Goal: Information Seeking & Learning: Learn about a topic

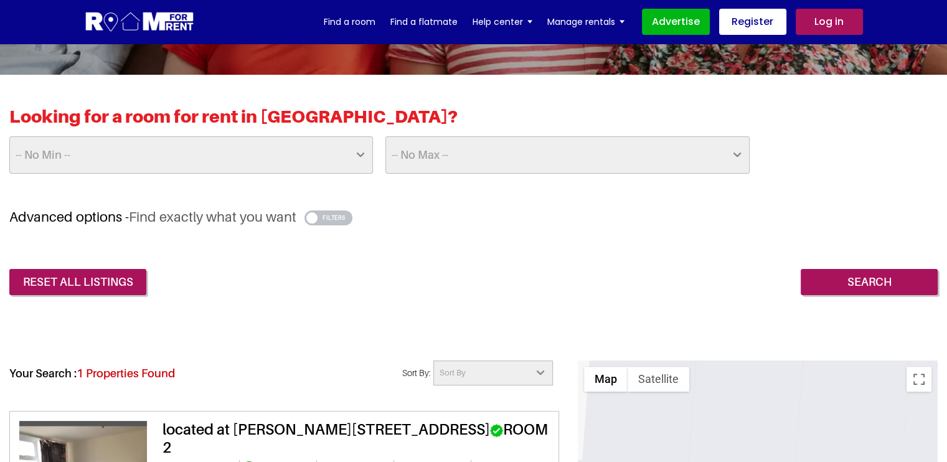
click at [190, 150] on select "-- No Min -- £25 £50 £75 £100 £125 £150 £175 £200 £225 £250 £275 £300 £325 £350…" at bounding box center [191, 154] width 364 height 37
click at [446, 150] on select "-- No Max -- £50 £75 £100 £125 £150 £175 £200 £225 £250 £275 £300 £325 £350 £37…" at bounding box center [567, 154] width 364 height 37
click at [247, 157] on select "-- No Min -- £25 £50 £75 £100 £125 £150 £175 £200 £225 £250 £275 £300 £325 £350…" at bounding box center [191, 154] width 364 height 37
select select "25"
click at [9, 136] on select "-- No Min -- £25 £50 £75 £100 £125 £150 £175 £200 £225 £250 £275 £300 £325 £350…" at bounding box center [191, 154] width 364 height 37
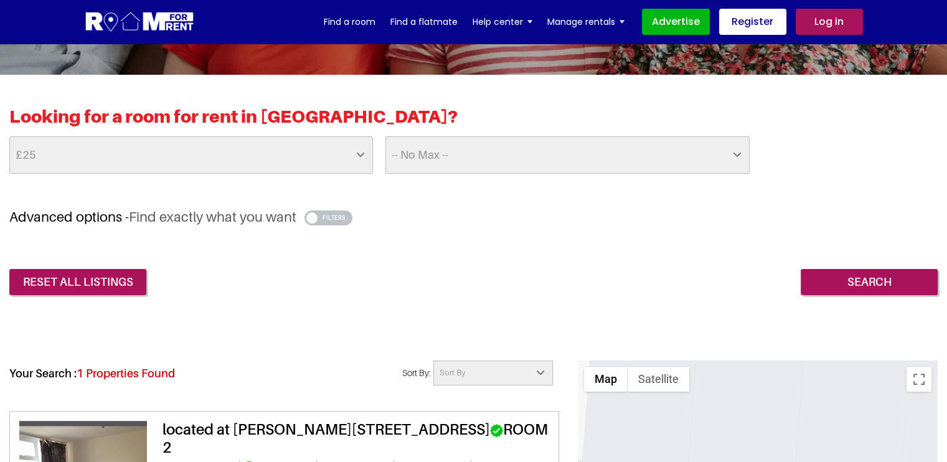
click at [443, 156] on select "-- No Max -- £50 £75 £100 £125 £150 £175 £200 £225 £250 £275 £300 £325 £350 £37…" at bounding box center [567, 154] width 364 height 37
select select "1000"
click at [385, 136] on select "-- No Max -- £50 £75 £100 £125 £150 £175 £200 £225 £250 £275 £300 £325 £350 £37…" at bounding box center [567, 154] width 364 height 37
click at [230, 287] on div "reset all listings Search" at bounding box center [473, 272] width 928 height 45
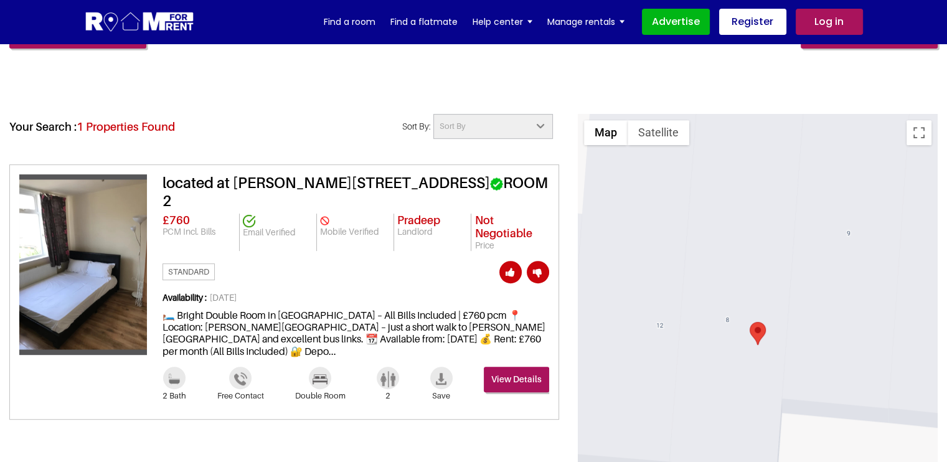
scroll to position [498, 0]
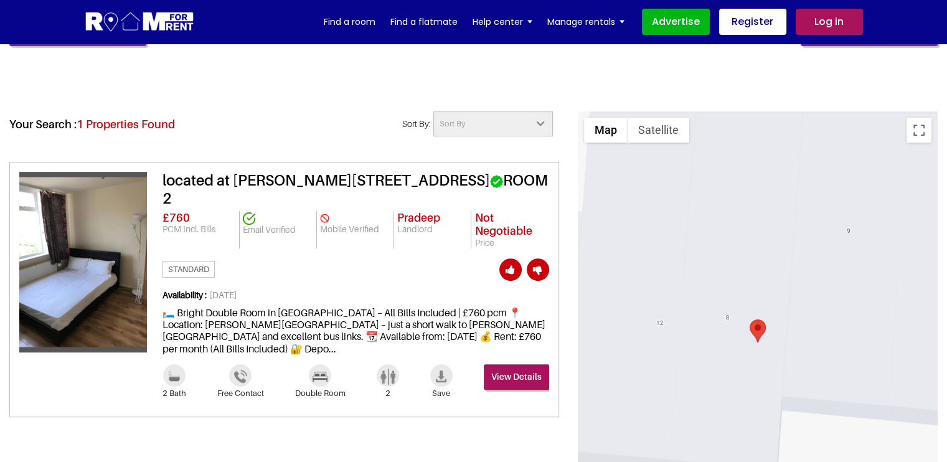
click at [100, 248] on img at bounding box center [83, 262] width 128 height 170
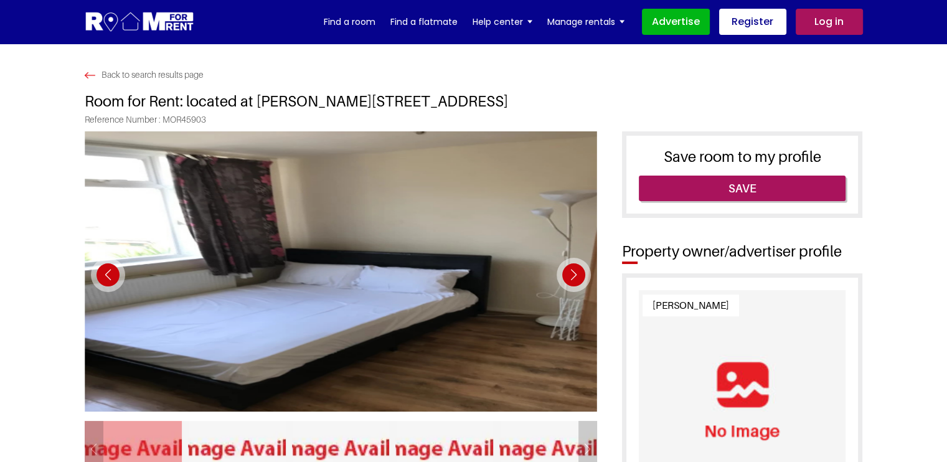
click at [570, 270] on div "Next slide" at bounding box center [573, 275] width 34 height 34
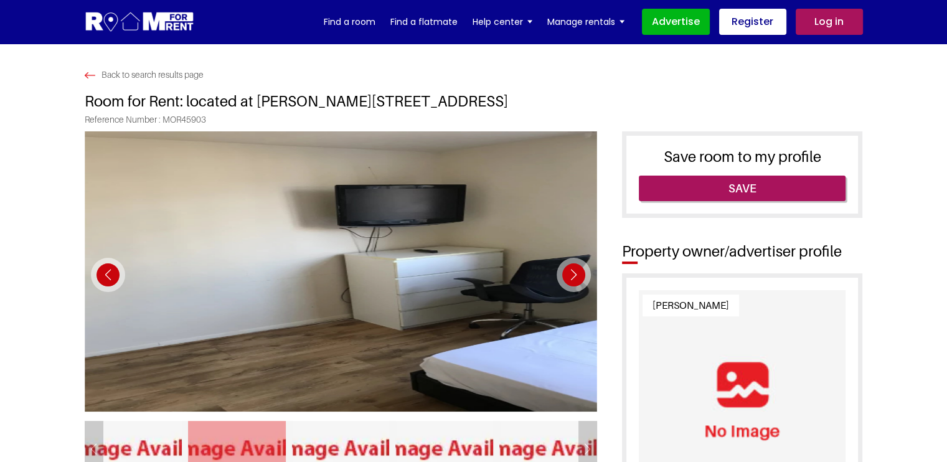
click at [570, 268] on div "Next slide" at bounding box center [573, 275] width 34 height 34
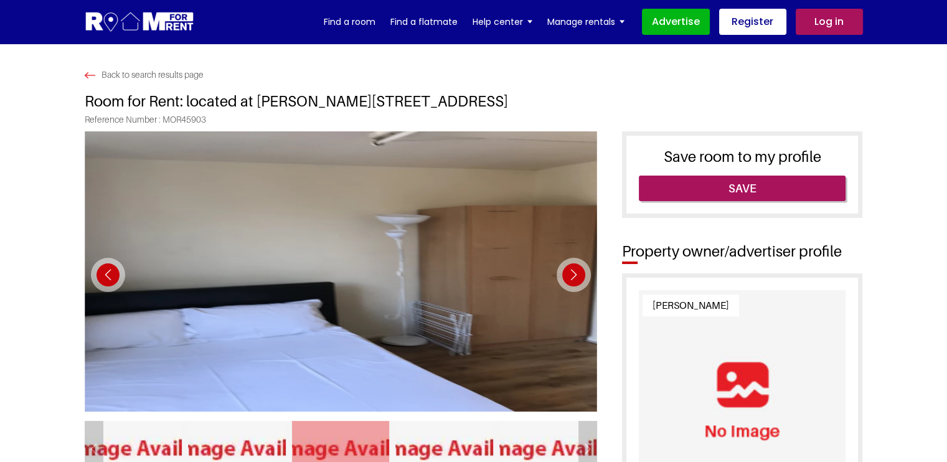
click at [570, 268] on div "Next slide" at bounding box center [573, 275] width 34 height 34
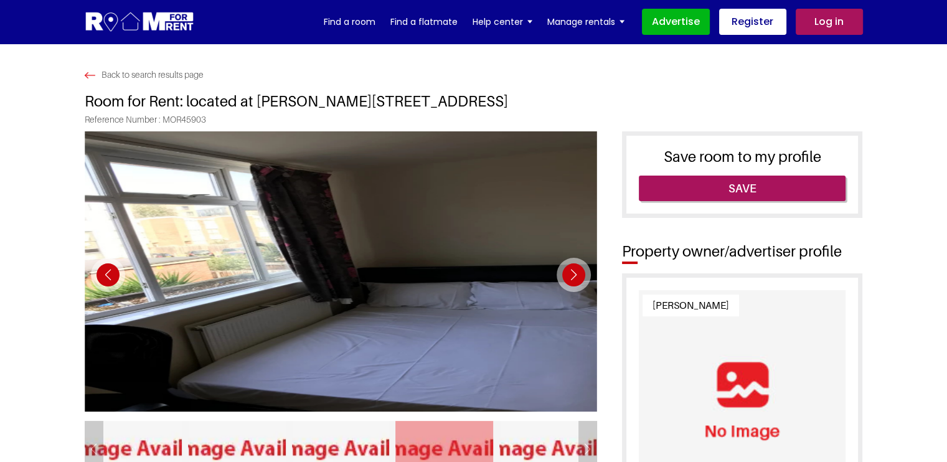
click at [570, 268] on div "Next slide" at bounding box center [573, 275] width 34 height 34
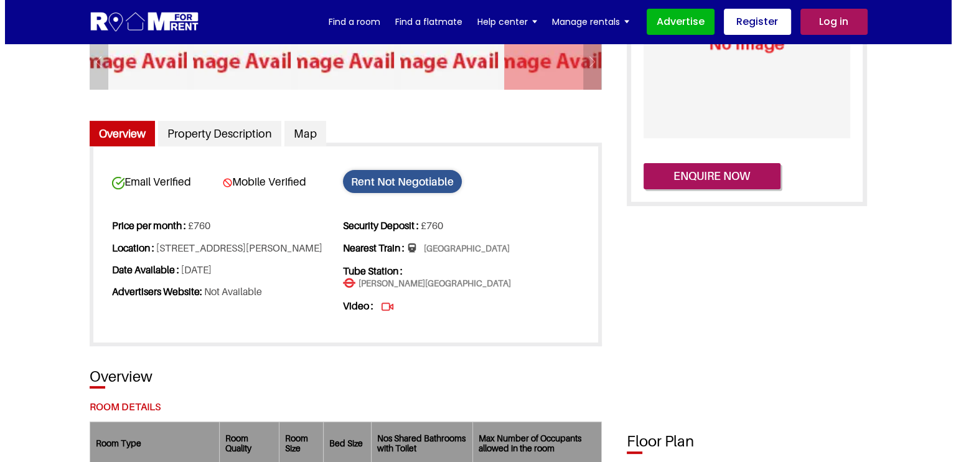
scroll to position [373, 0]
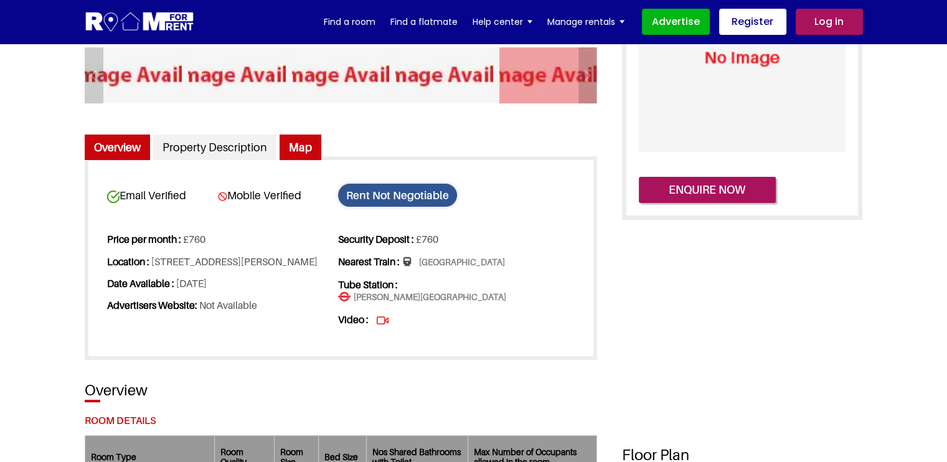
click at [296, 153] on link "Map" at bounding box center [300, 147] width 42 height 26
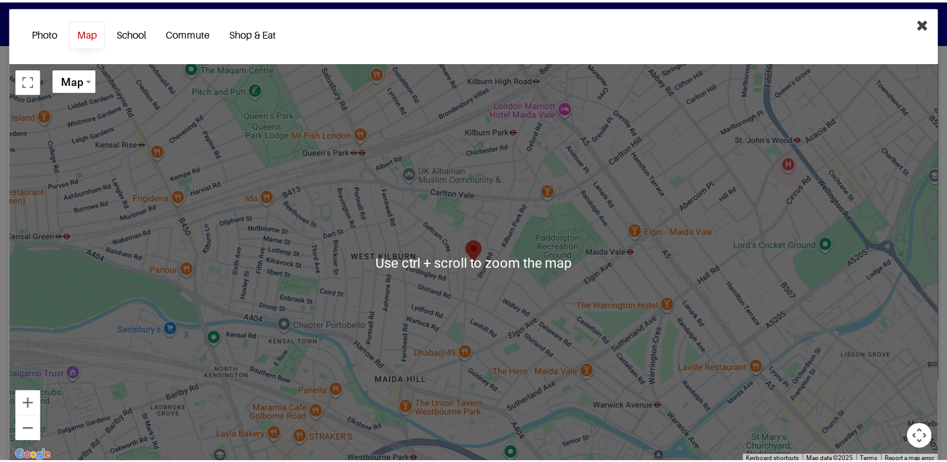
scroll to position [5, 0]
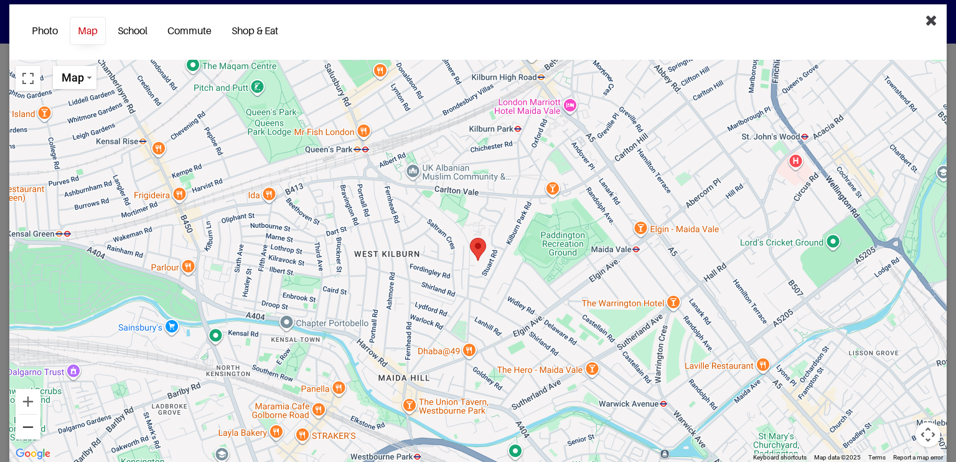
click at [32, 426] on button "Zoom out" at bounding box center [28, 427] width 25 height 25
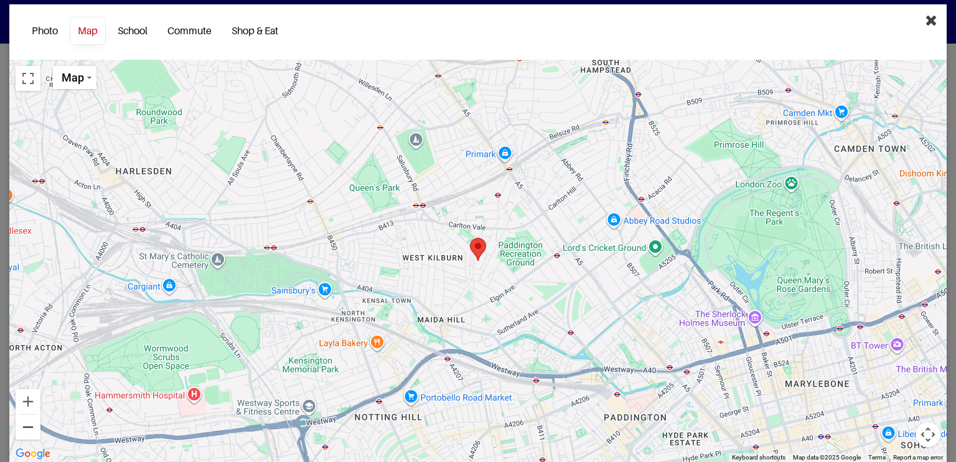
click at [32, 426] on button "Zoom out" at bounding box center [28, 427] width 25 height 25
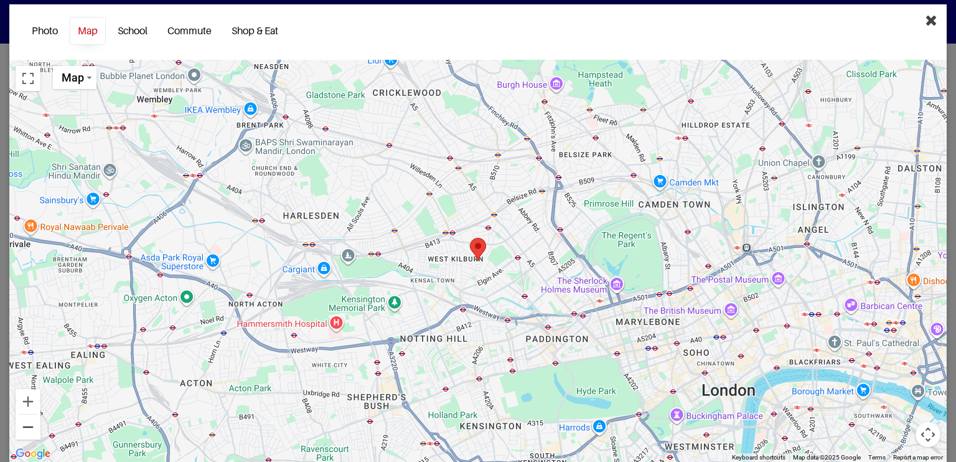
click at [32, 426] on button "Zoom out" at bounding box center [28, 427] width 25 height 25
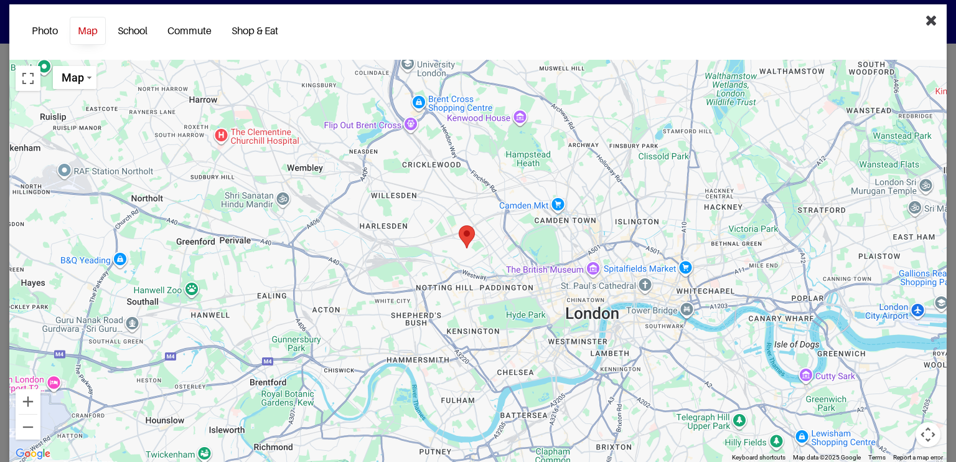
drag, startPoint x: 336, startPoint y: 410, endPoint x: 324, endPoint y: 396, distance: 17.7
click at [324, 396] on div at bounding box center [477, 261] width 937 height 402
click at [926, 16] on icon "Close" at bounding box center [932, 19] width 12 height 15
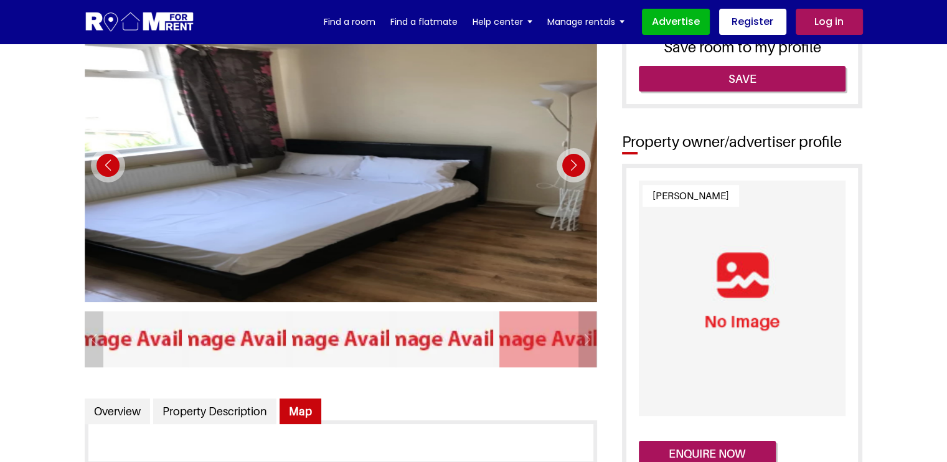
scroll to position [124, 0]
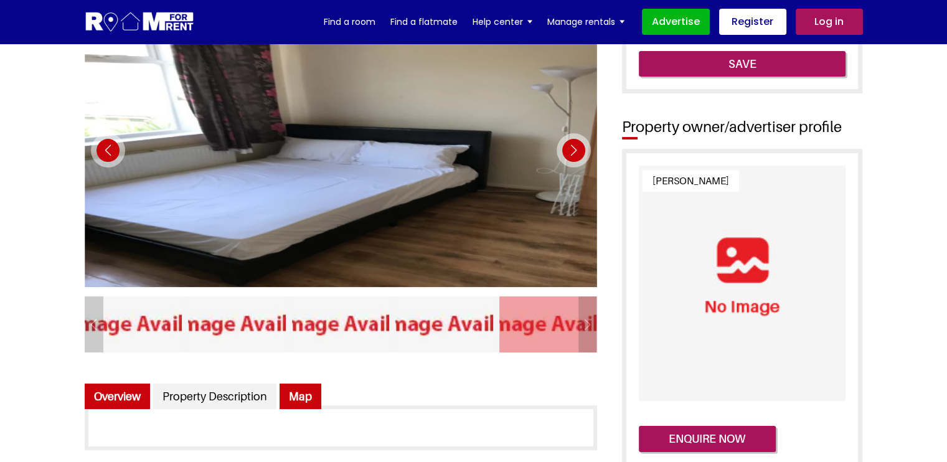
click at [127, 402] on link "Overview" at bounding box center [117, 396] width 65 height 26
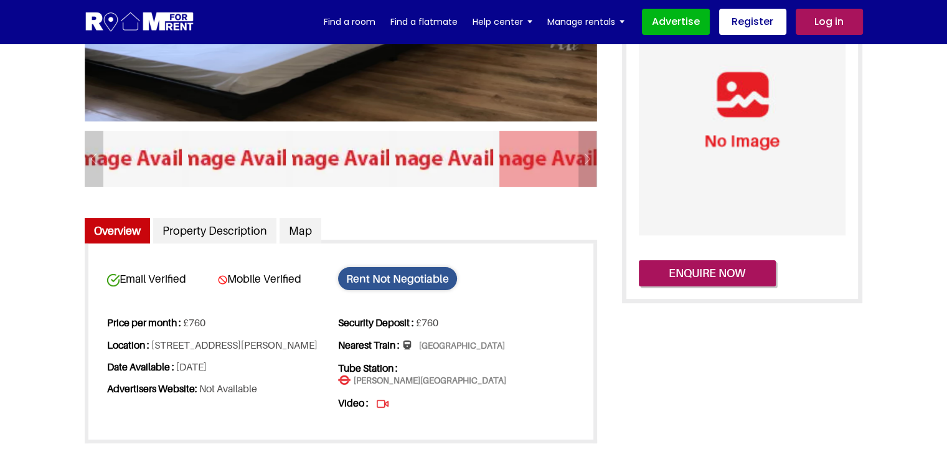
scroll to position [311, 0]
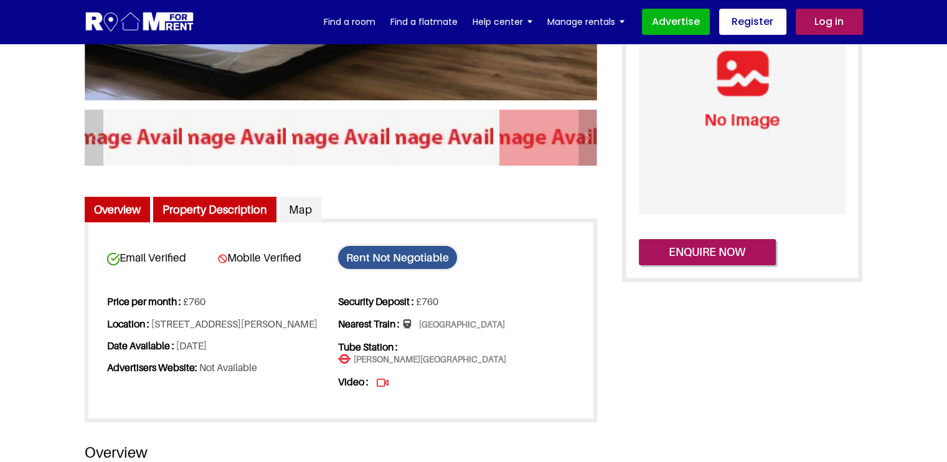
click at [207, 210] on link "Property Description" at bounding box center [214, 210] width 123 height 26
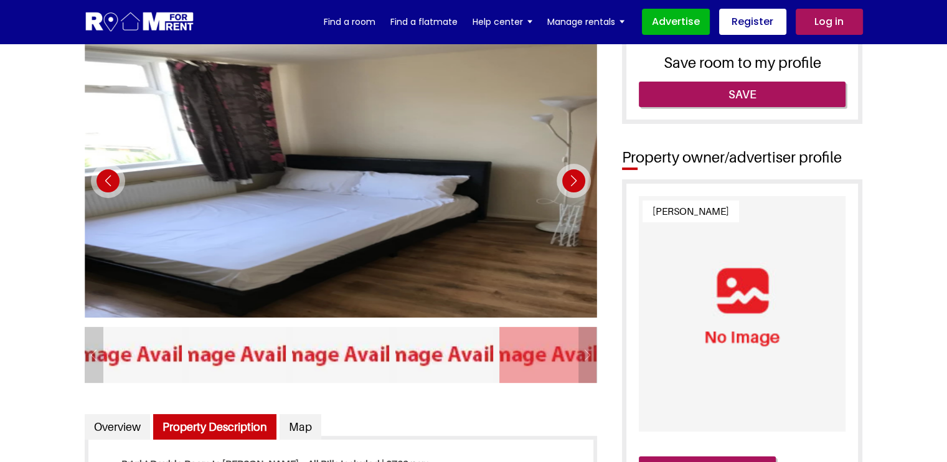
scroll to position [62, 0]
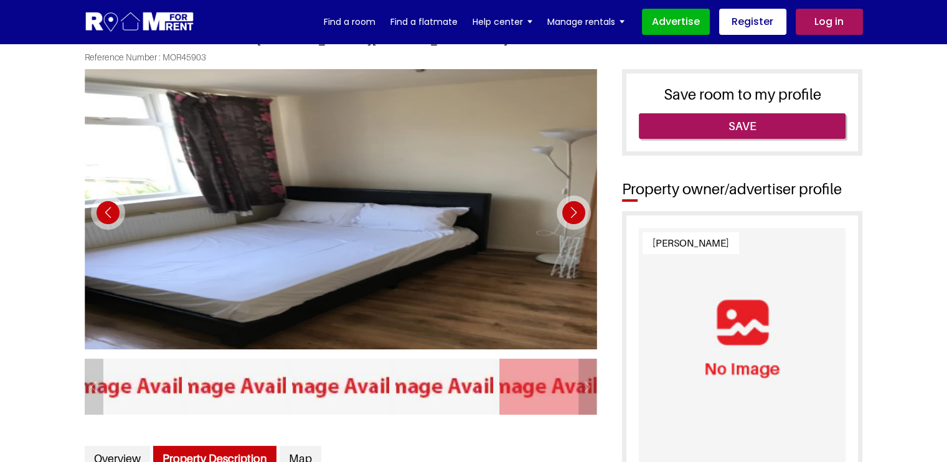
click at [565, 211] on div "Next slide" at bounding box center [573, 212] width 34 height 34
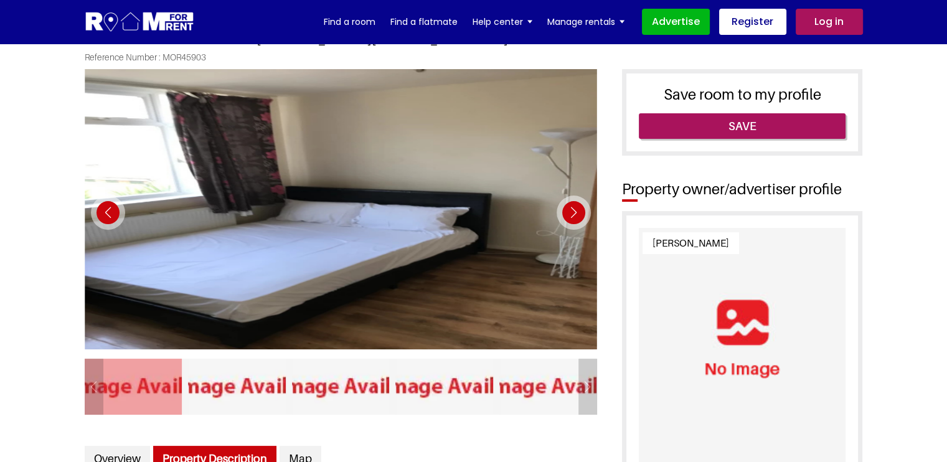
click at [565, 211] on div "Next slide" at bounding box center [573, 212] width 34 height 34
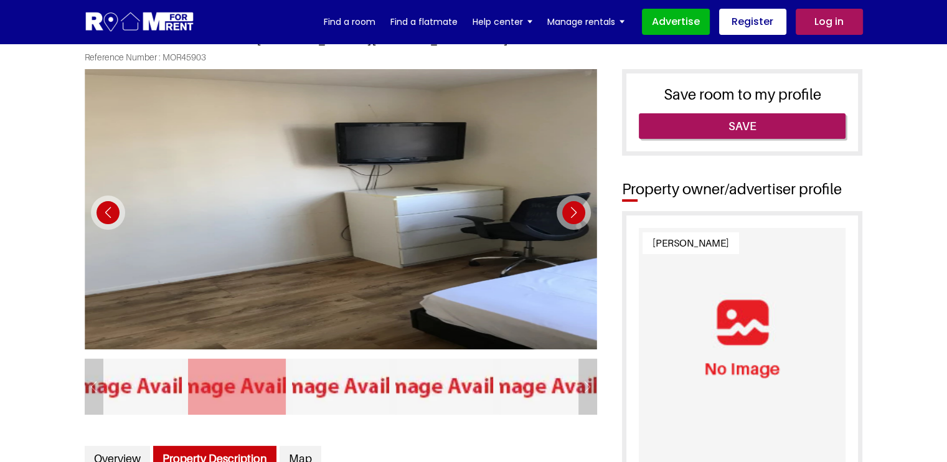
click at [565, 211] on div "Next slide" at bounding box center [573, 212] width 34 height 34
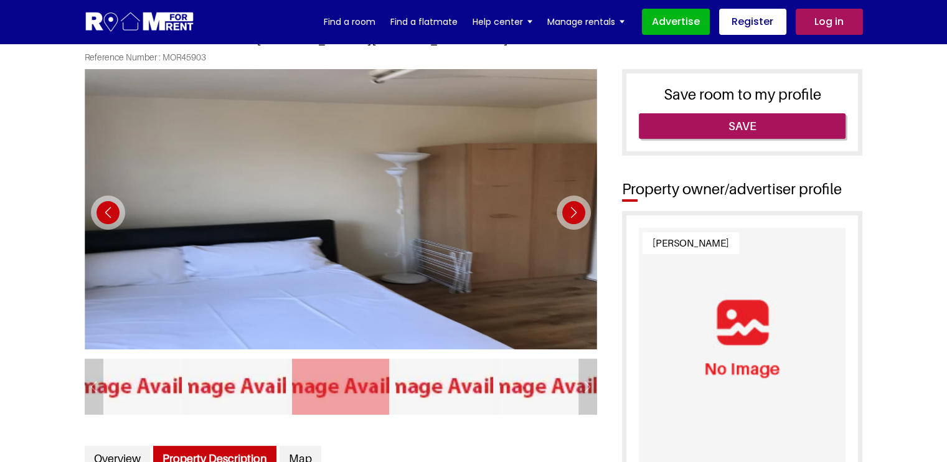
click at [565, 212] on div "Next slide" at bounding box center [573, 212] width 34 height 34
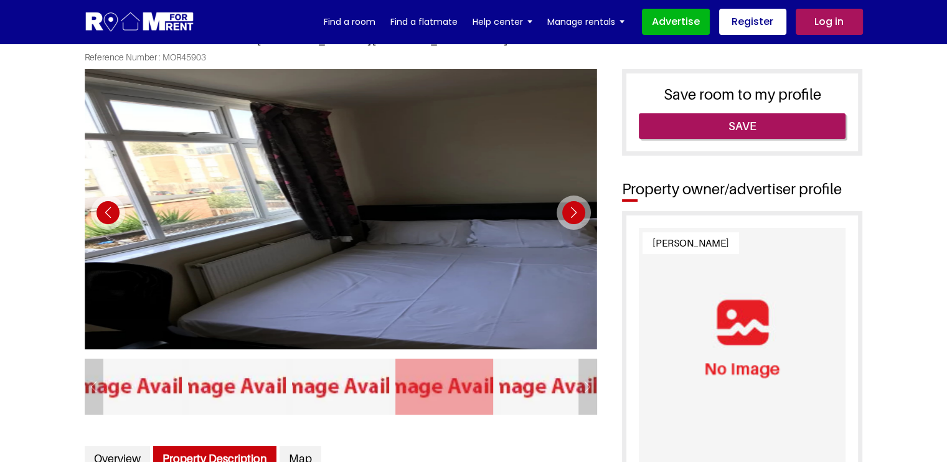
click at [565, 212] on div "Next slide" at bounding box center [573, 212] width 34 height 34
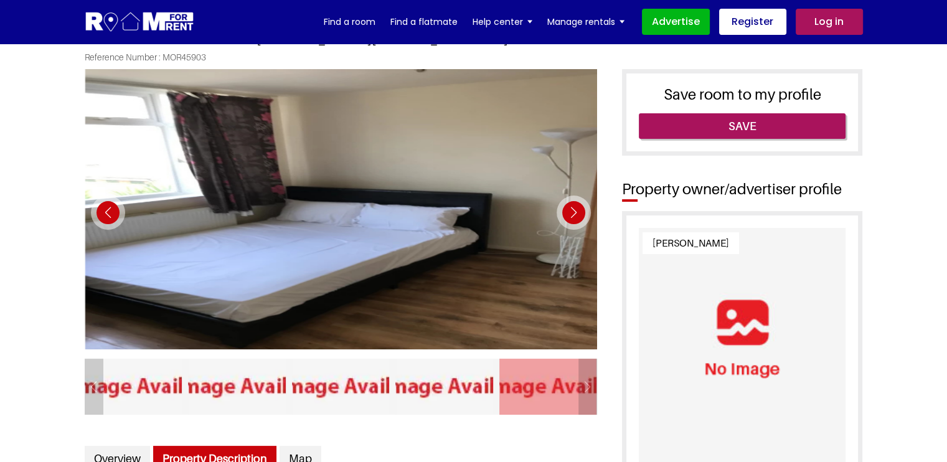
click at [566, 212] on div "Next slide" at bounding box center [573, 212] width 34 height 34
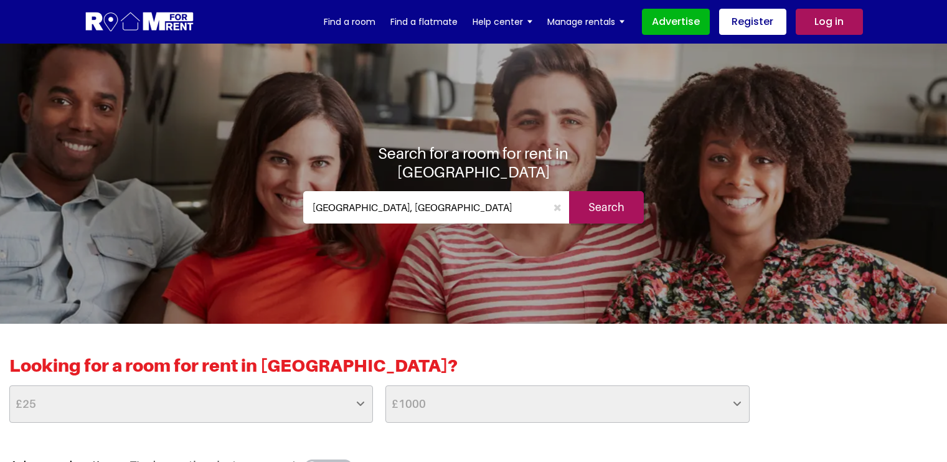
select select "25"
select select "1000"
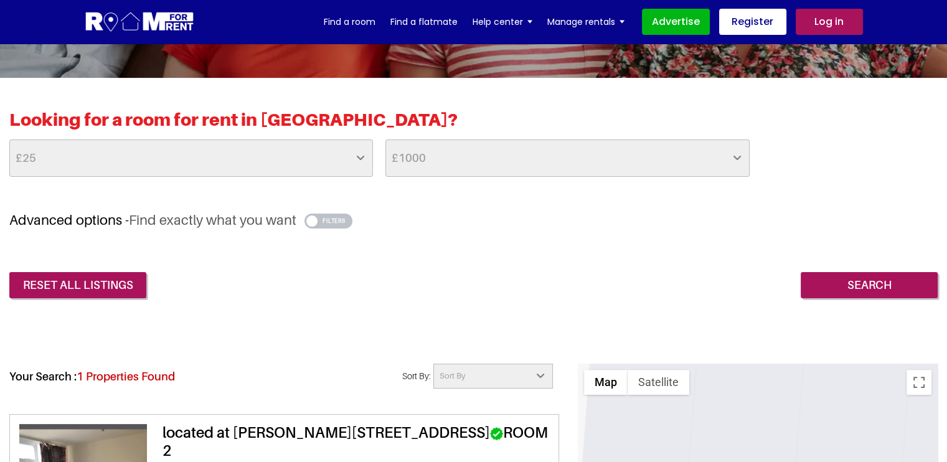
scroll to position [249, 0]
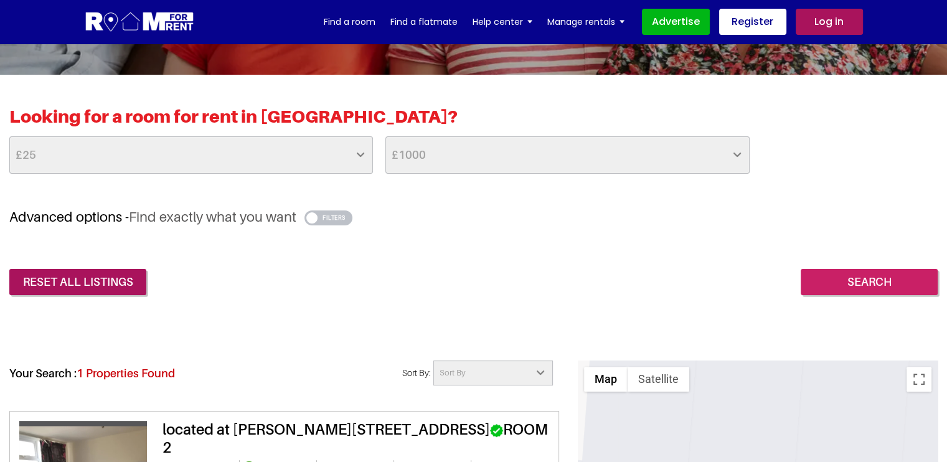
click at [829, 279] on input "Search" at bounding box center [869, 282] width 137 height 26
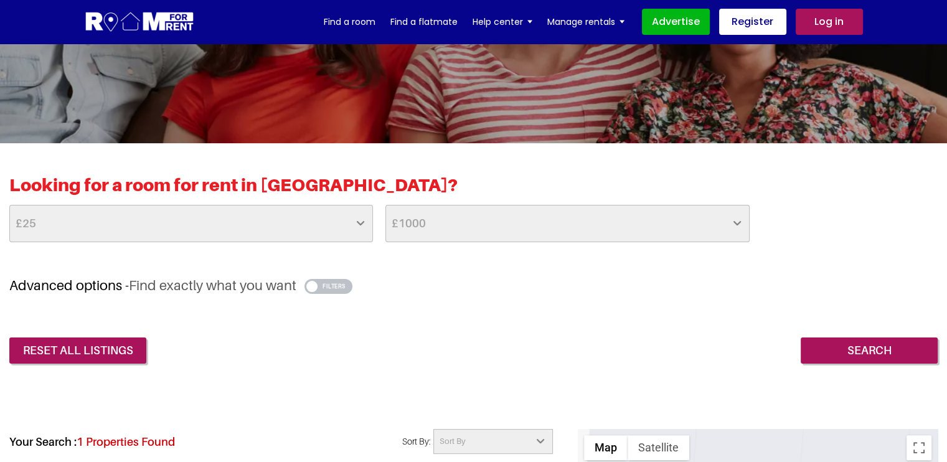
scroll to position [187, 0]
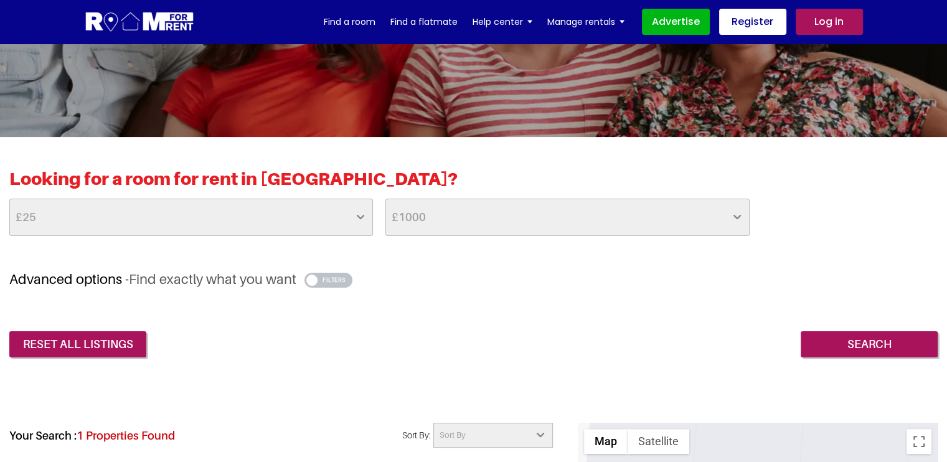
click at [336, 273] on button "button" at bounding box center [328, 280] width 48 height 15
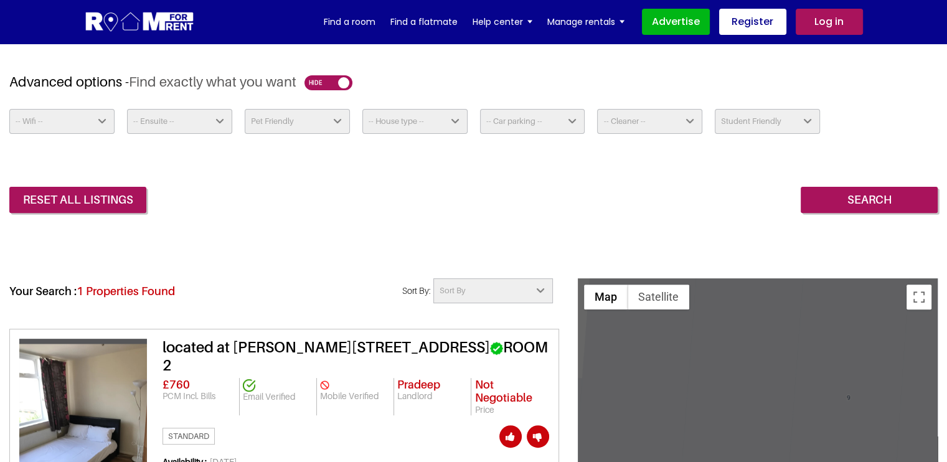
scroll to position [373, 0]
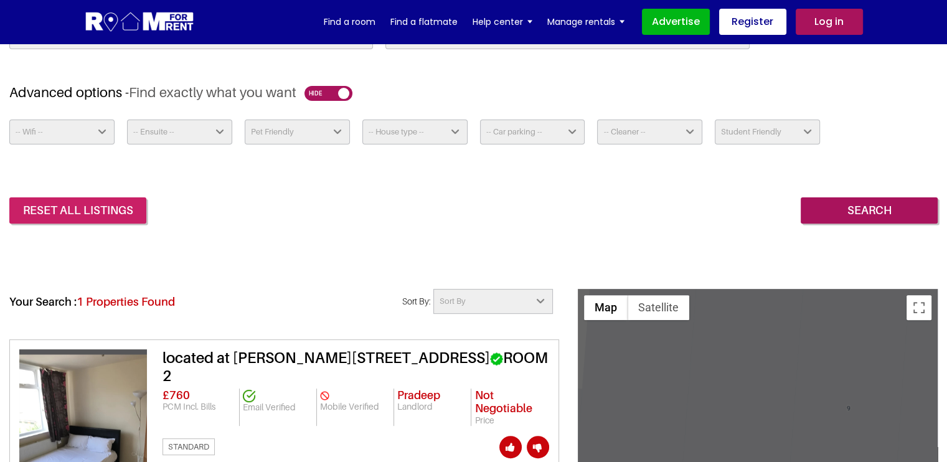
click at [106, 219] on link "reset all listings" at bounding box center [77, 210] width 137 height 26
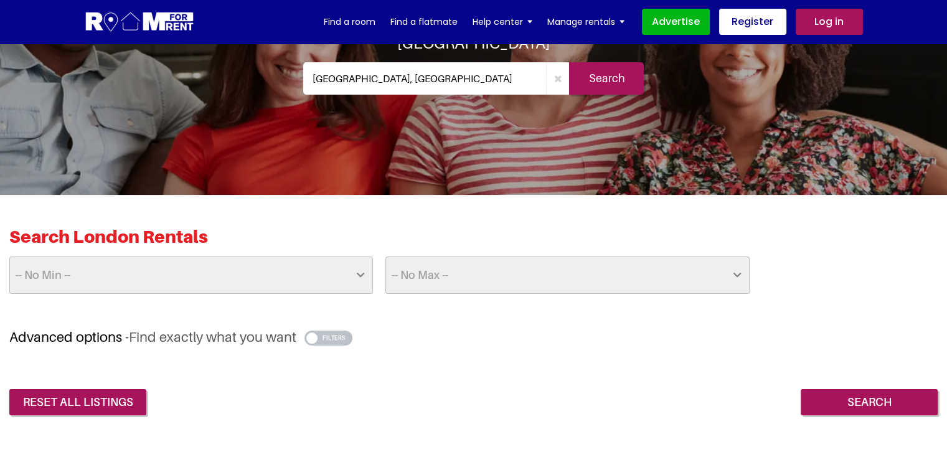
scroll to position [124, 0]
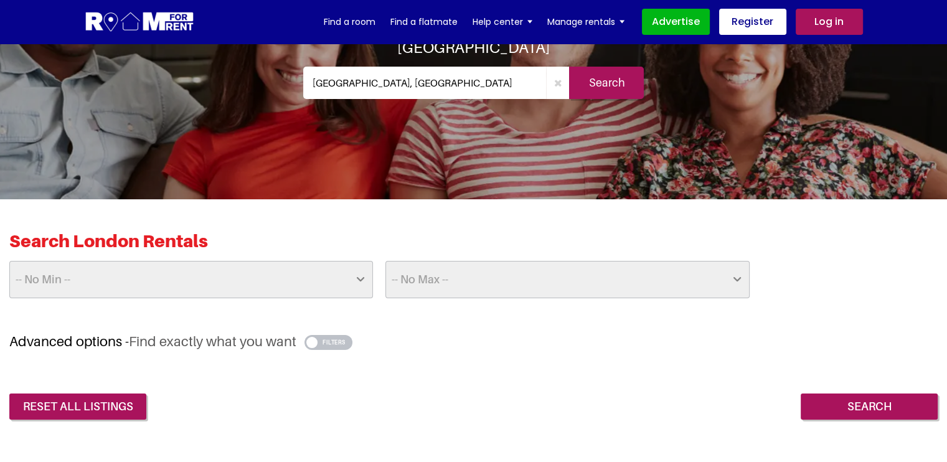
click at [438, 265] on select "-- No Max -- £50 £75 £100 £125 £150 £175 £200 £225 £250 £275 £300 £325 £350 £37…" at bounding box center [567, 279] width 364 height 37
select select "1000"
click at [385, 261] on select "-- No Max -- £50 £75 £100 £125 £150 £175 £200 £225 £250 £275 £300 £325 £350 £37…" at bounding box center [567, 279] width 364 height 37
click at [259, 261] on select "-- No Min -- £25 £50 £75 £100 £125 £150 £175 £200 £225 £250 £275 £300 £325 £350…" at bounding box center [191, 279] width 364 height 37
click at [463, 325] on div "Search London Rentals -- No Min -- £25 £50 £75 £100 £125 £150 £175 £200 £225 £2…" at bounding box center [473, 281] width 928 height 103
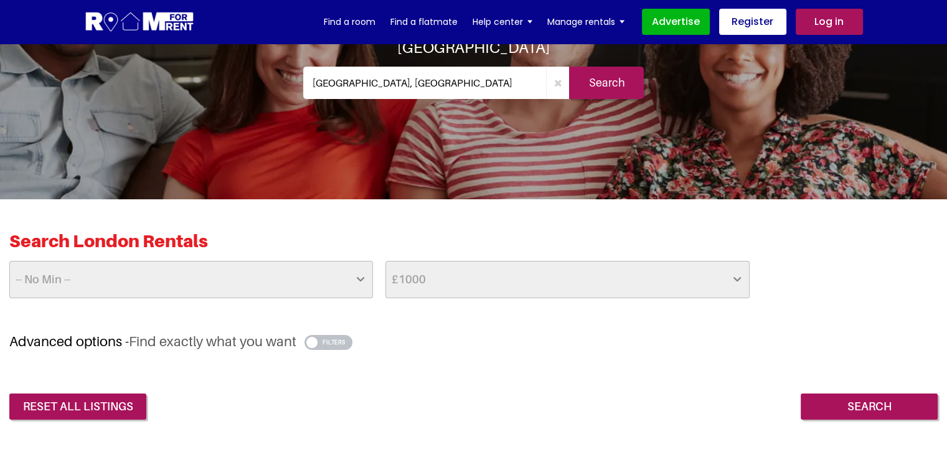
click at [857, 391] on div "reset all listings Search" at bounding box center [473, 397] width 928 height 45
click at [858, 401] on input "Search" at bounding box center [869, 406] width 137 height 26
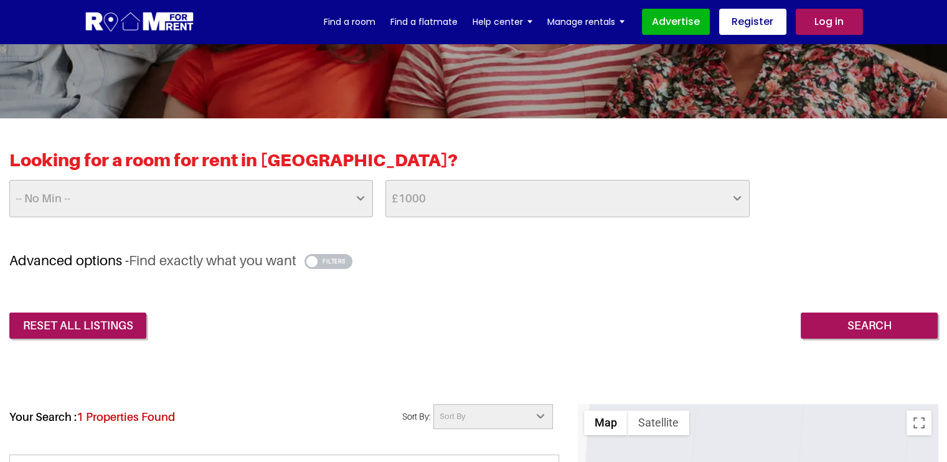
scroll to position [187, 0]
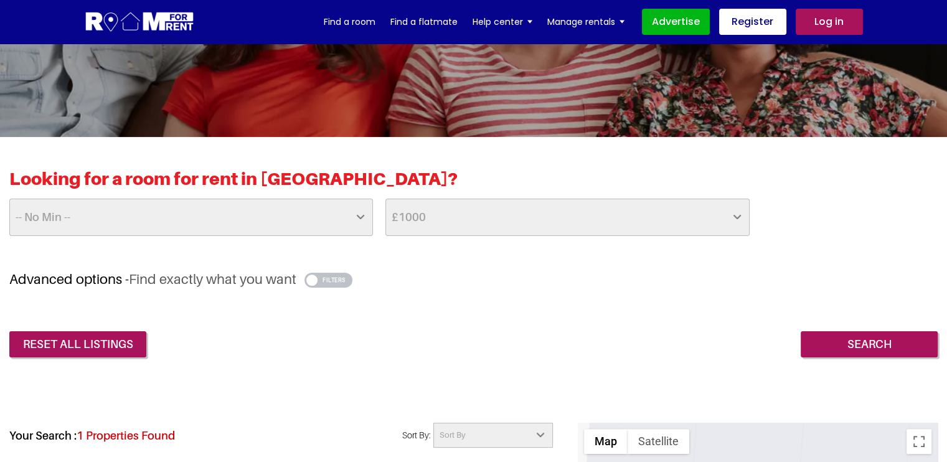
click at [137, 228] on select "-- No Min -- £25 £50 £75 £100 £125 £150 £175 £200 £225 £250 £275 £300 £325 £350…" at bounding box center [191, 217] width 364 height 37
select select "1000"
click at [9, 199] on select "-- No Min -- £25 £50 £75 £100 £125 £150 £175 £200 £225 £250 £275 £300 £325 £350…" at bounding box center [191, 217] width 364 height 37
click at [852, 340] on input "Search" at bounding box center [869, 344] width 137 height 26
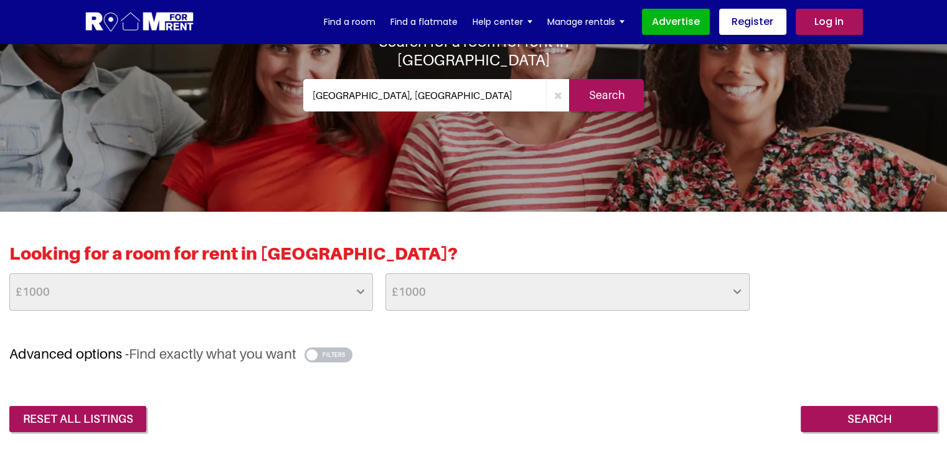
scroll to position [124, 0]
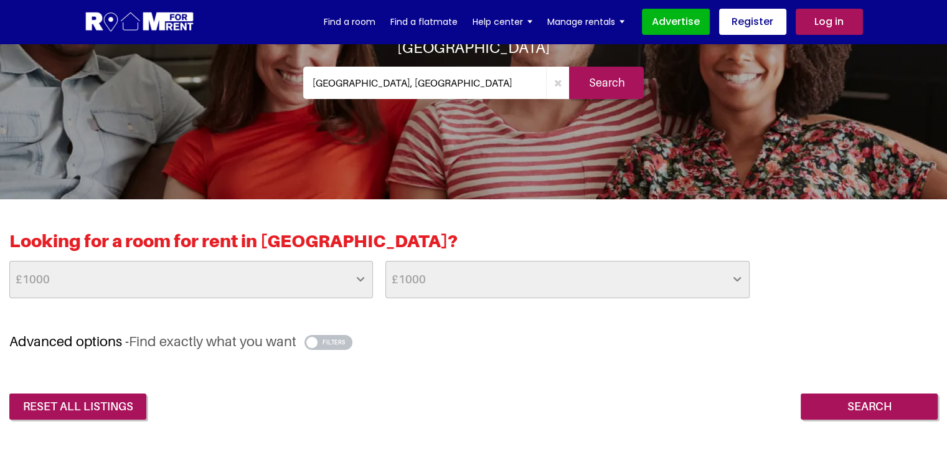
click at [478, 283] on select "-- No Max -- £50 £75 £100 £125 £150 £175 £200 £225 £250 £275 £300 £325 £350 £37…" at bounding box center [567, 279] width 364 height 37
click at [480, 281] on select "-- No Max -- £50 £75 £100 £125 £150 £175 £200 £225 £250 £275 £300 £325 £350 £37…" at bounding box center [567, 279] width 364 height 37
select select "above"
click at [385, 261] on select "-- No Max -- £50 £75 £100 £125 £150 £175 £200 £225 £250 £275 £300 £325 £350 £37…" at bounding box center [567, 279] width 364 height 37
click at [844, 402] on input "Search" at bounding box center [869, 406] width 137 height 26
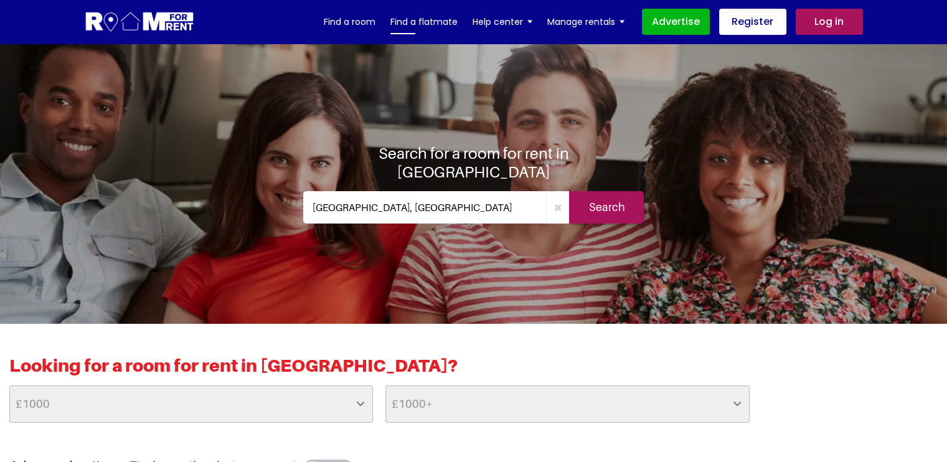
click at [431, 25] on link "Find a flatmate" at bounding box center [423, 21] width 67 height 19
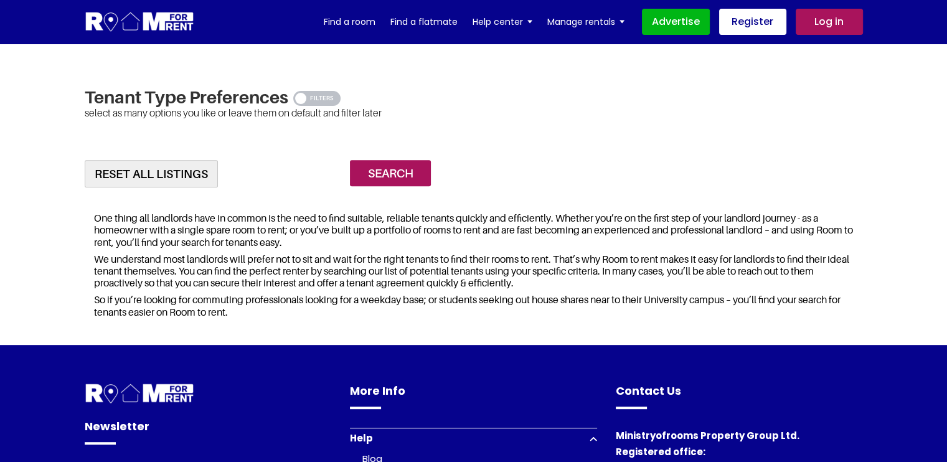
scroll to position [498, 0]
